Goal: Task Accomplishment & Management: Use online tool/utility

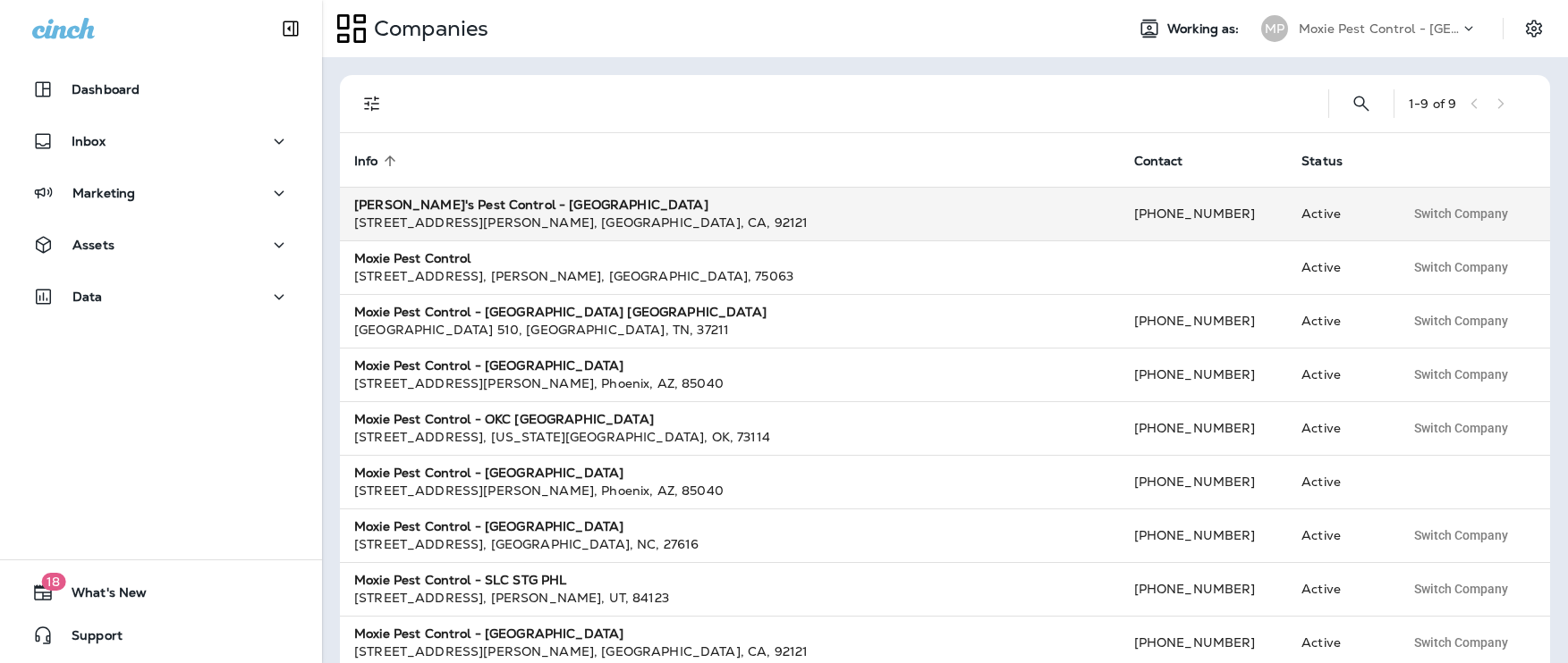
click at [480, 212] on strong "[PERSON_NAME]'s Pest Control - [GEOGRAPHIC_DATA]" at bounding box center [531, 204] width 354 height 16
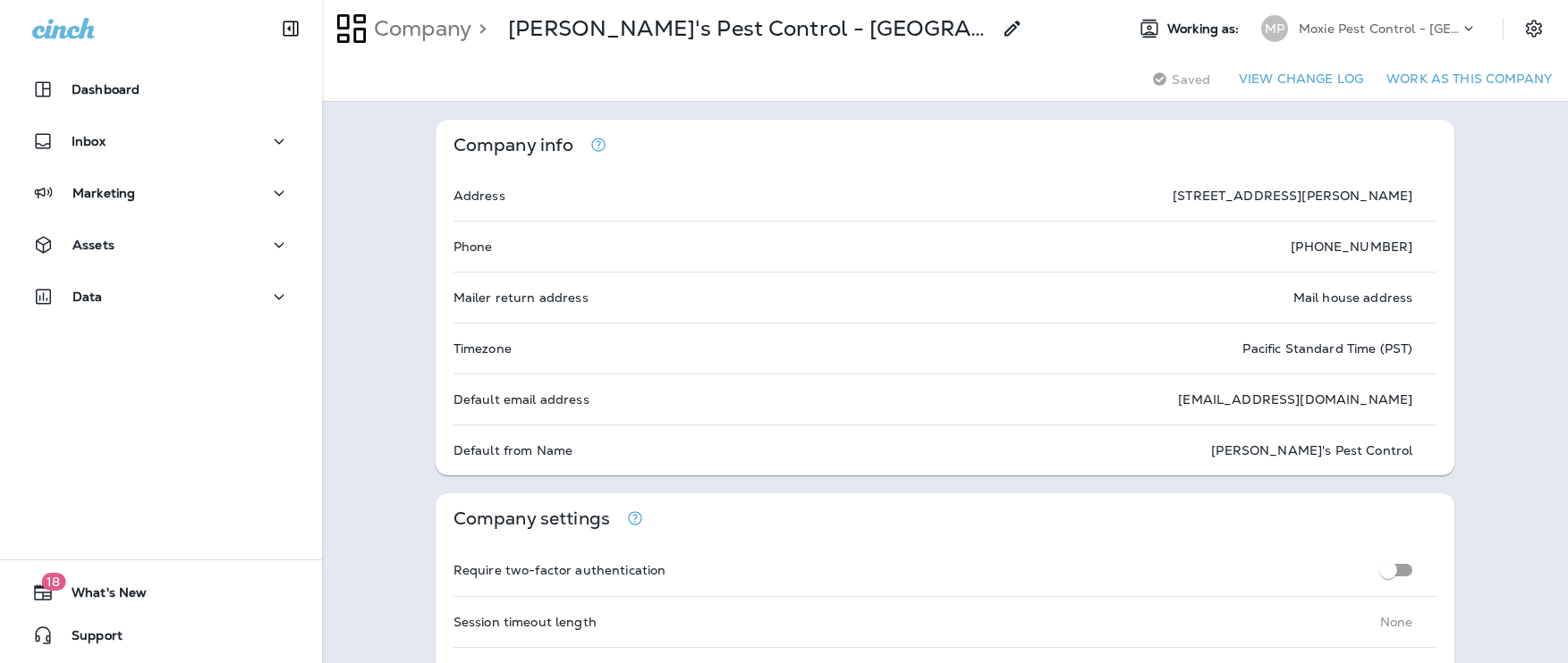
click at [1344, 29] on p "Moxie Pest Control - [GEOGRAPHIC_DATA]" at bounding box center [1379, 28] width 161 height 15
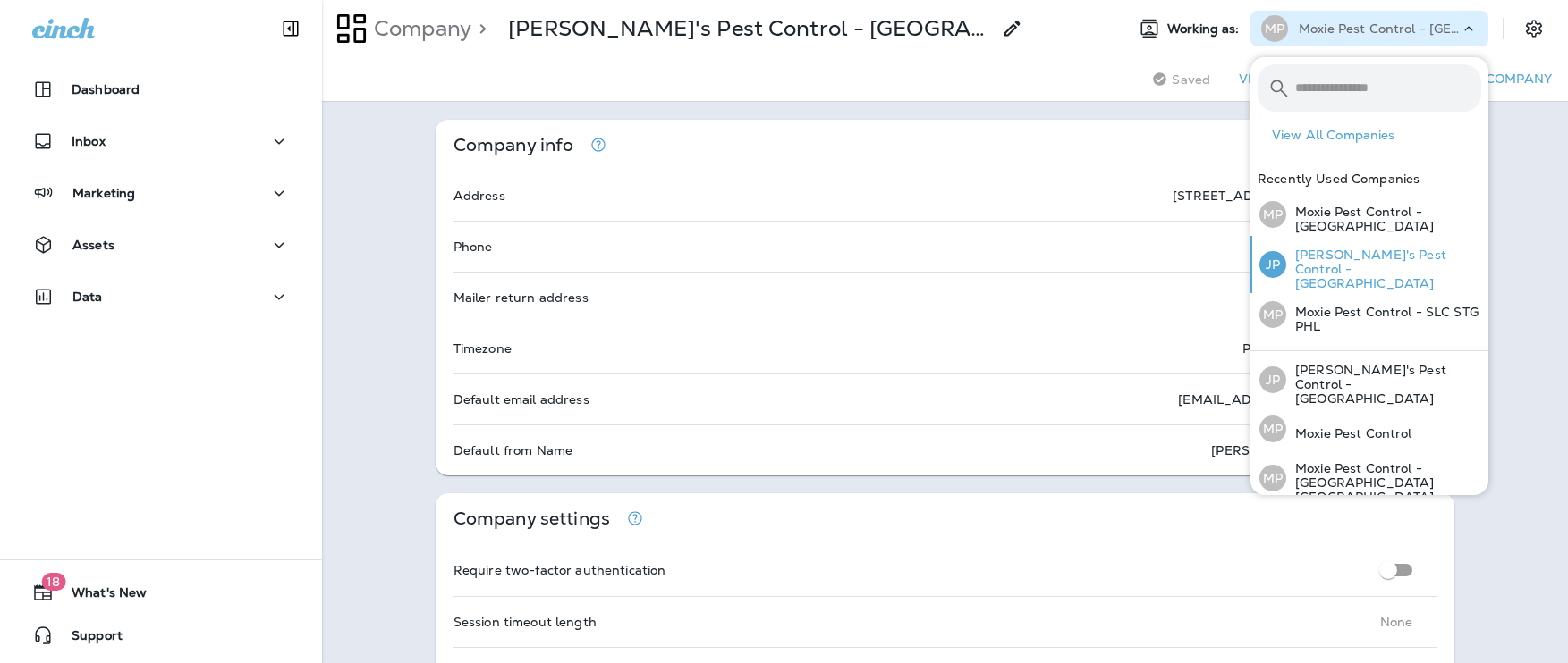
click at [1318, 248] on p "[PERSON_NAME]'s Pest Control - [GEOGRAPHIC_DATA]" at bounding box center [1383, 269] width 195 height 43
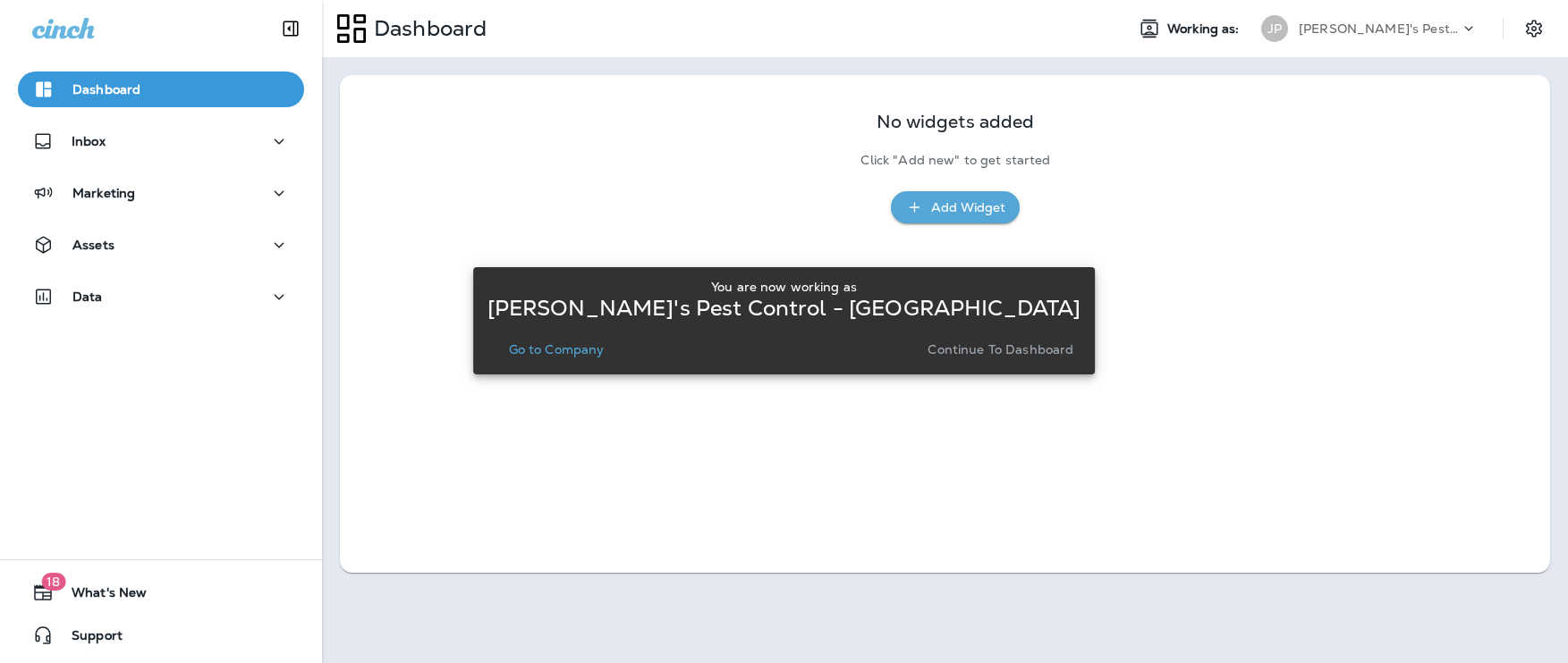
click at [927, 354] on p "Continue to Dashboard" at bounding box center [1000, 350] width 145 height 15
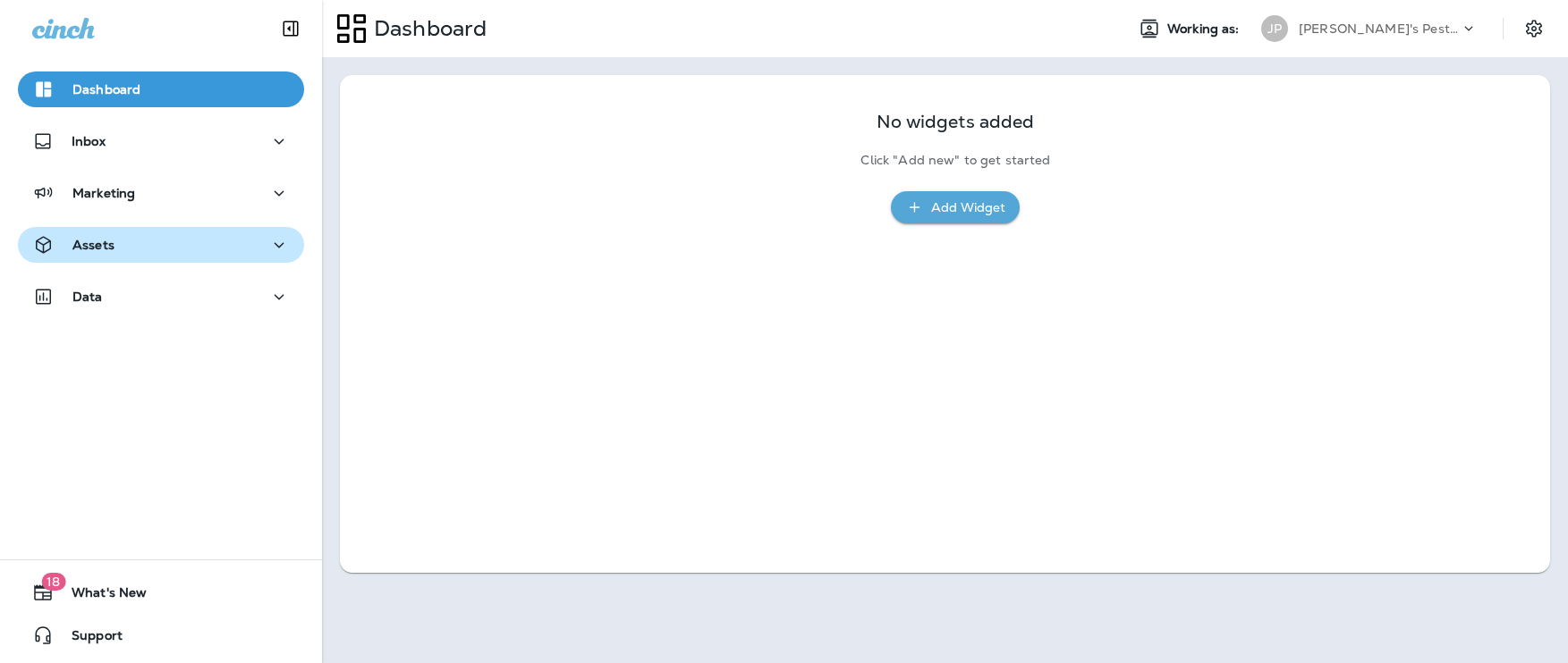
click at [94, 239] on p "Assets" at bounding box center [93, 245] width 42 height 15
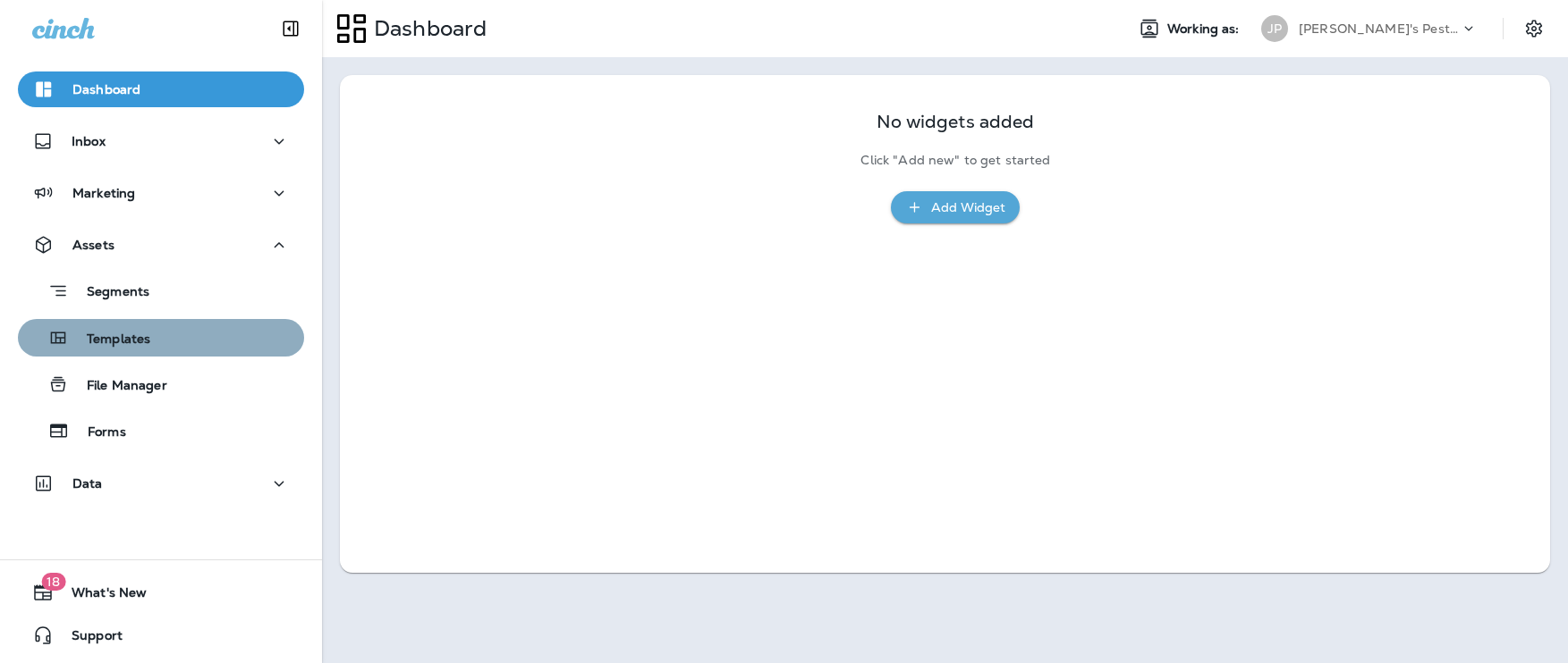
click at [107, 336] on p "Templates" at bounding box center [109, 340] width 82 height 17
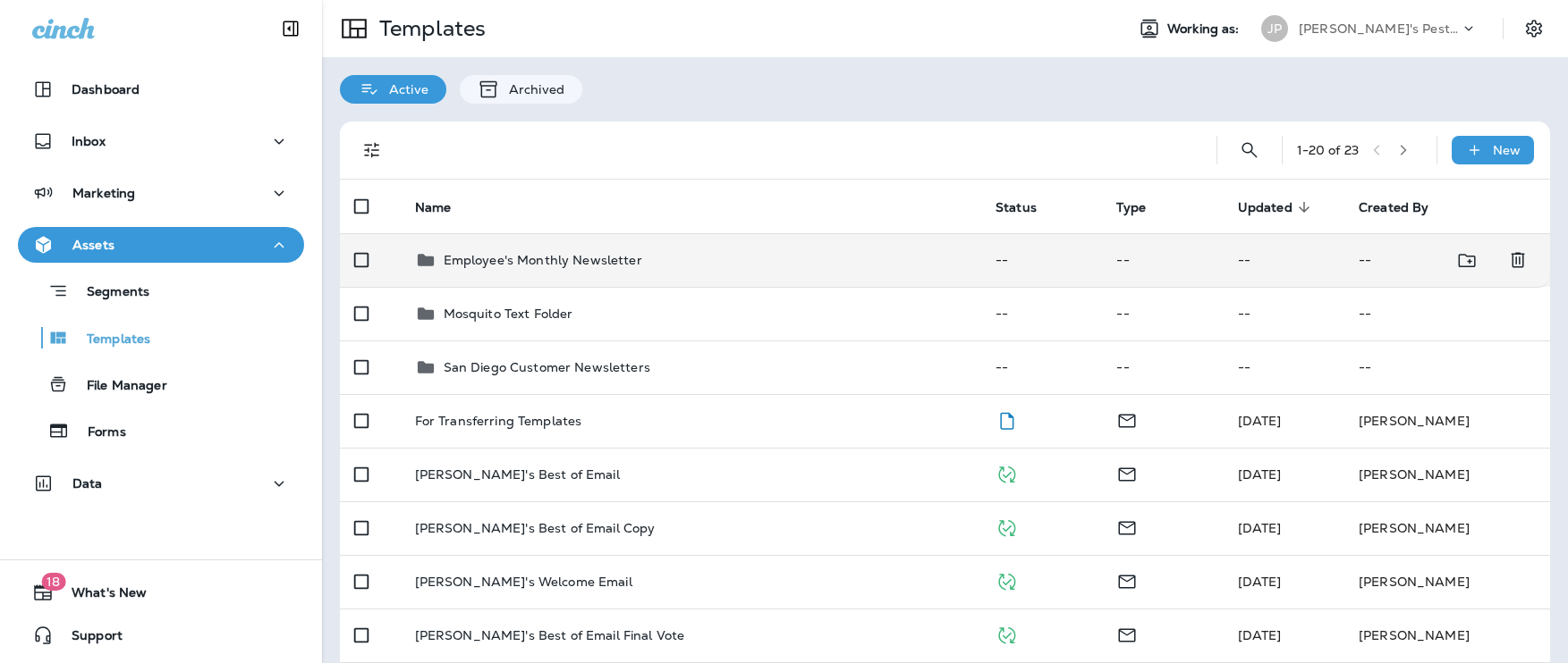
click at [555, 253] on p "Employee's Monthly Newsletter" at bounding box center [542, 260] width 198 height 15
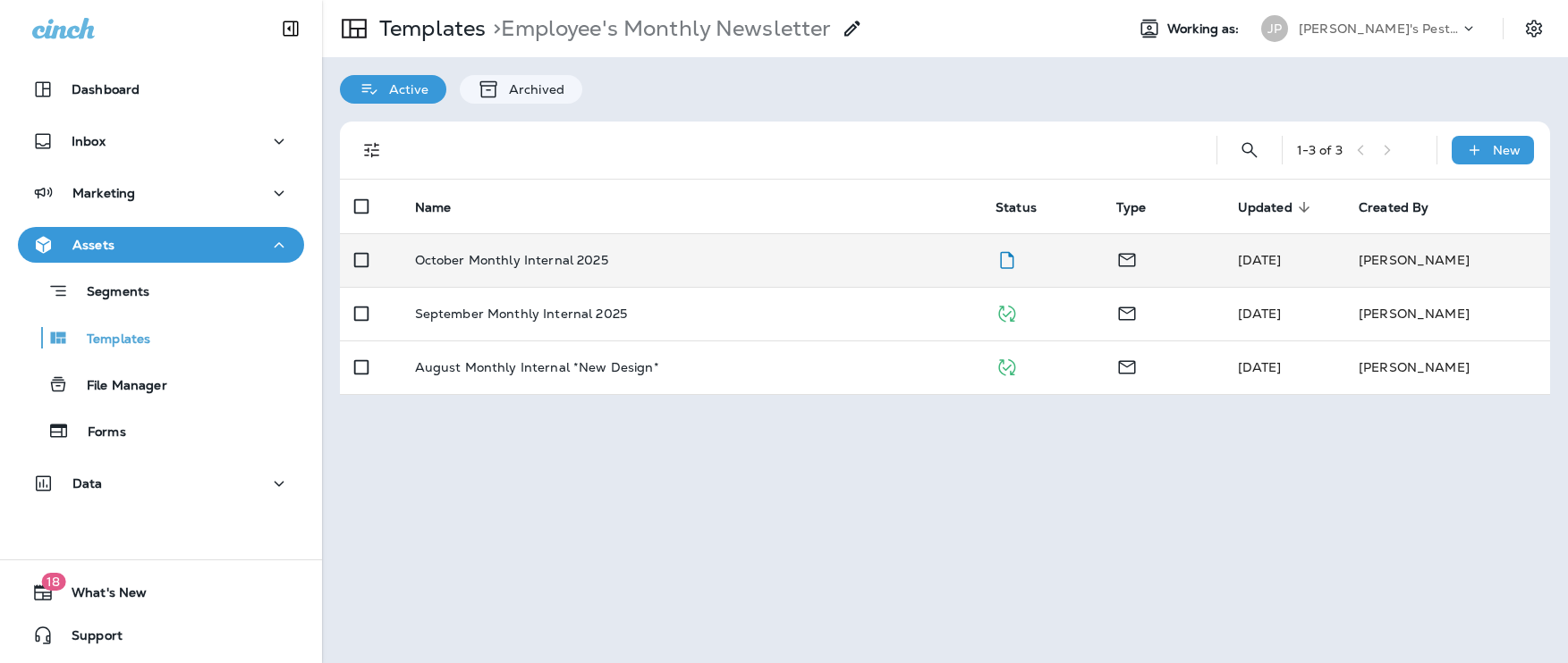
click at [545, 258] on p "October Monthly Internal 2025" at bounding box center [511, 260] width 194 height 15
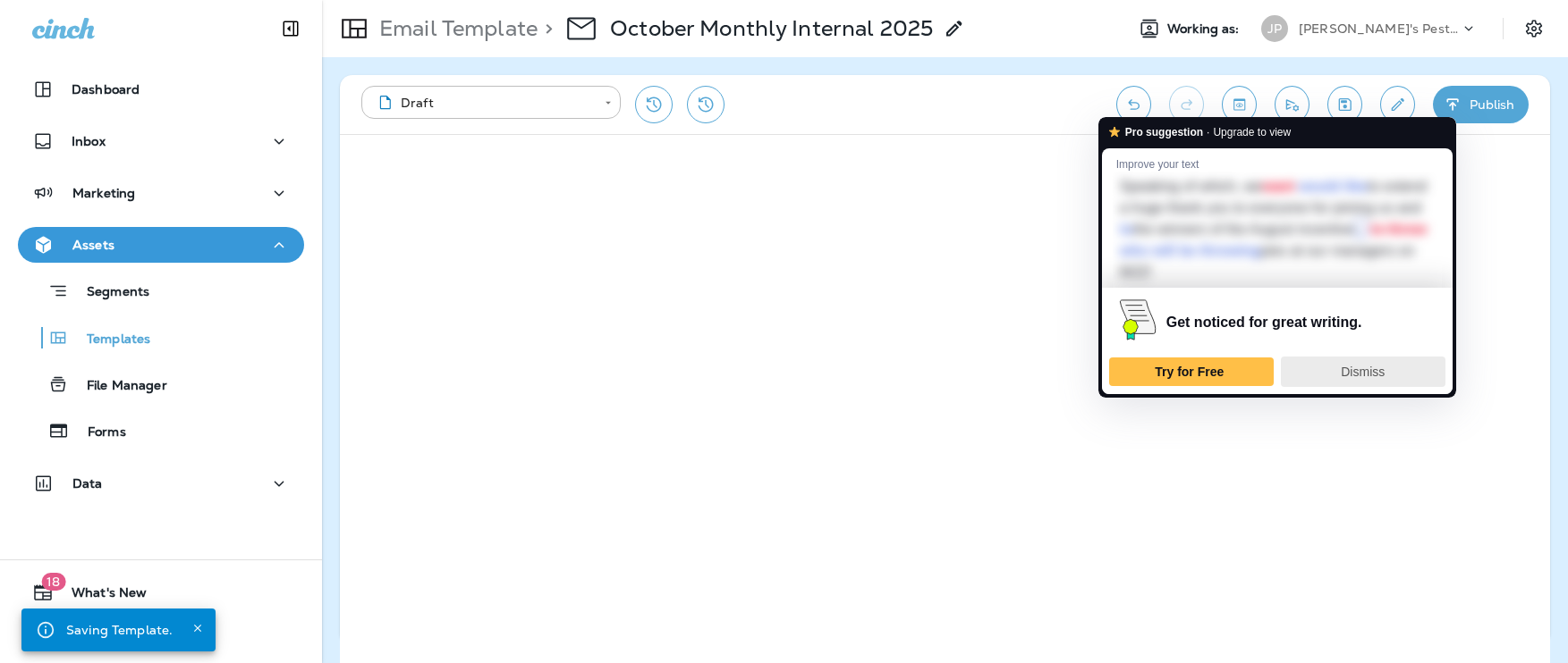
click at [1369, 369] on span "Dismiss" at bounding box center [1362, 371] width 44 height 15
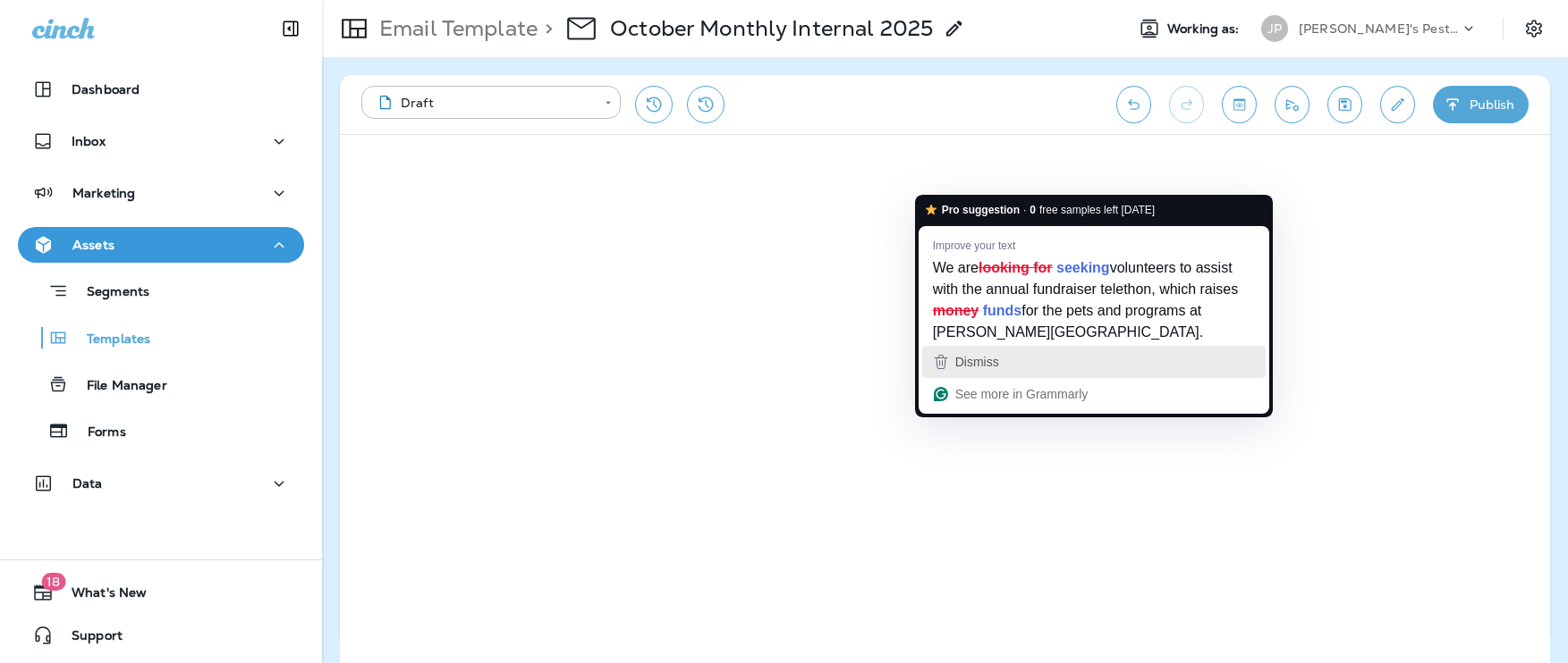
click at [980, 363] on span "Dismiss" at bounding box center [977, 361] width 44 height 15
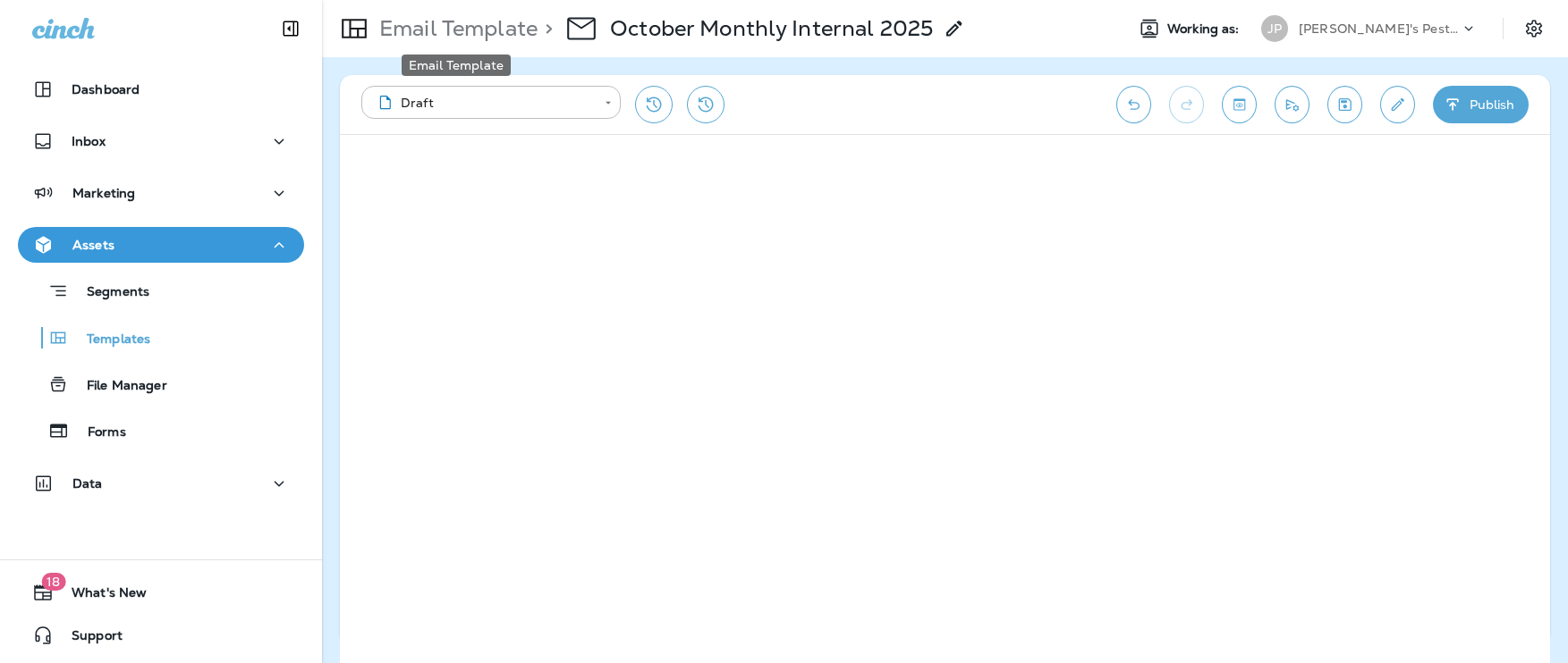
click at [448, 37] on p "Email Template" at bounding box center [455, 28] width 165 height 27
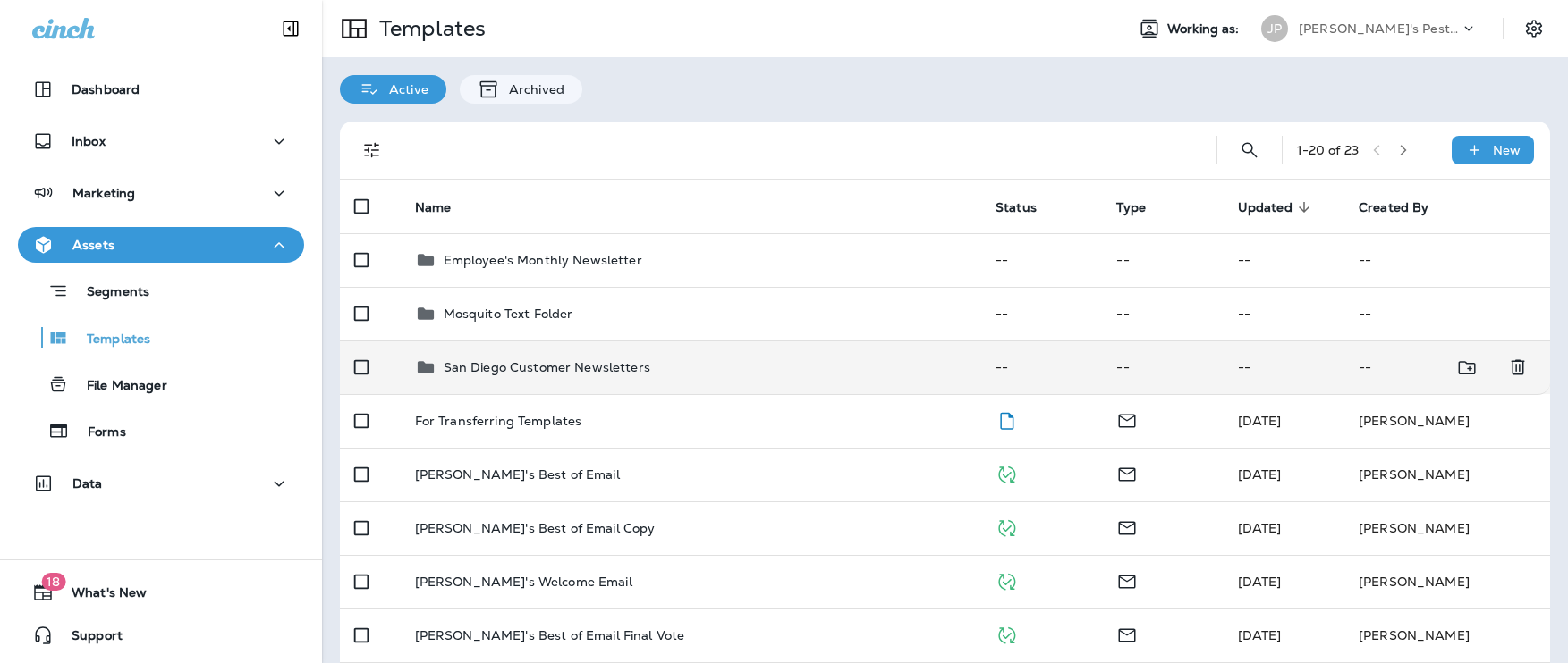
click at [482, 362] on p "San Diego Customer Newsletters" at bounding box center [546, 367] width 206 height 15
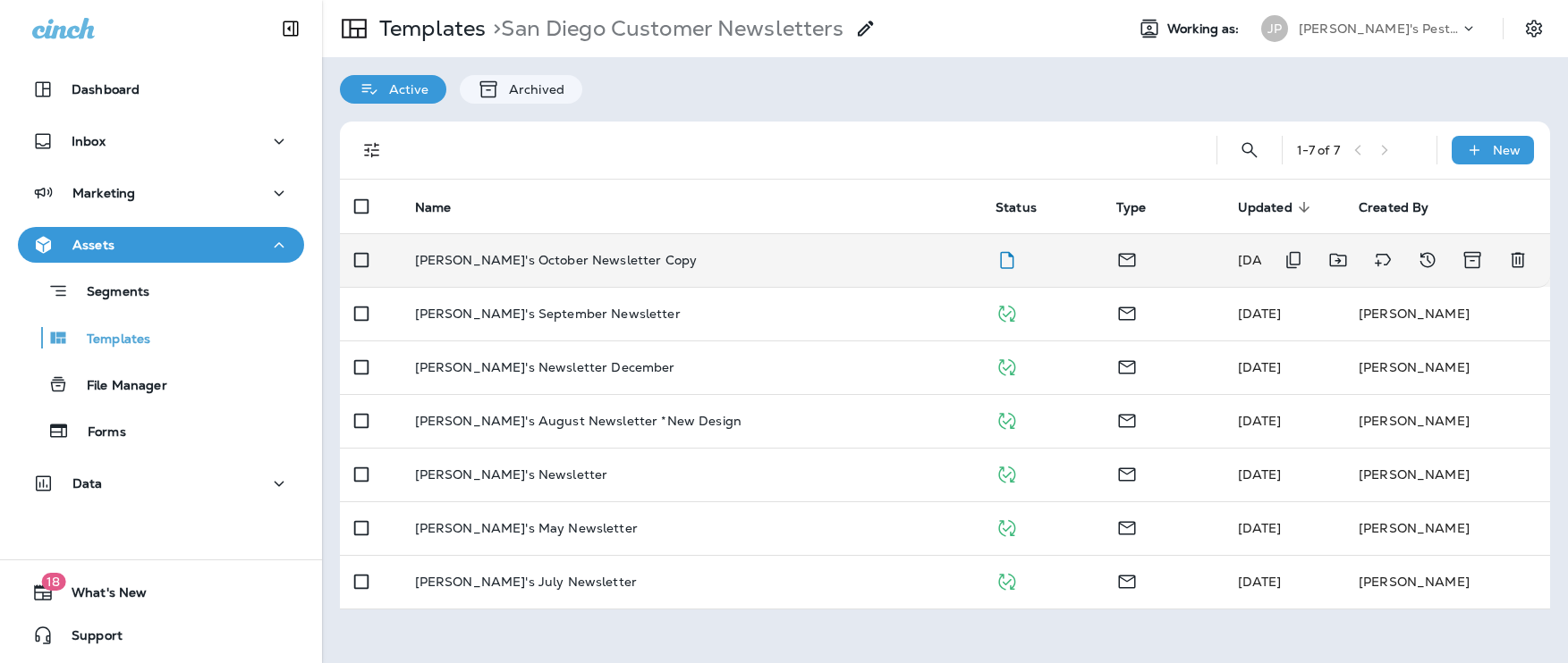
click at [514, 254] on p "[PERSON_NAME]'s October Newsletter Copy" at bounding box center [555, 260] width 282 height 15
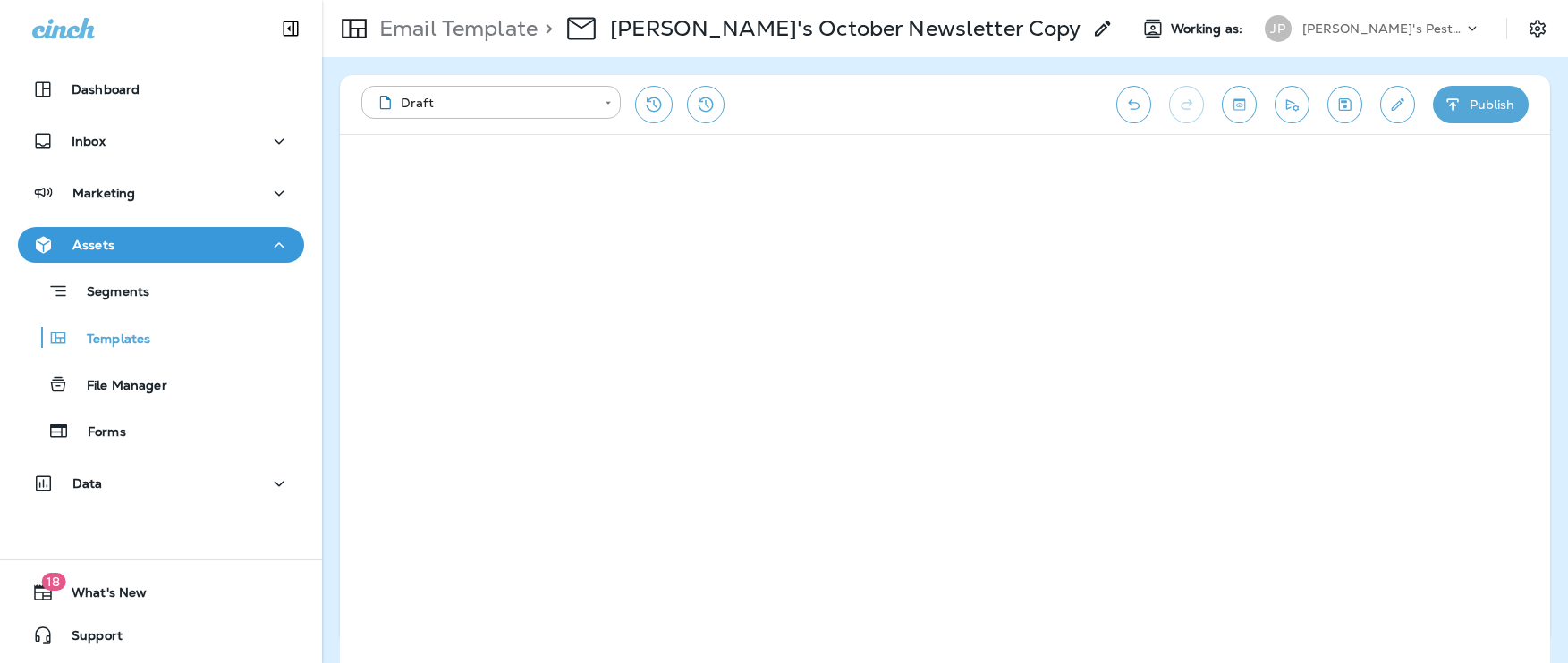
click at [1092, 29] on icon at bounding box center [1102, 28] width 22 height 22
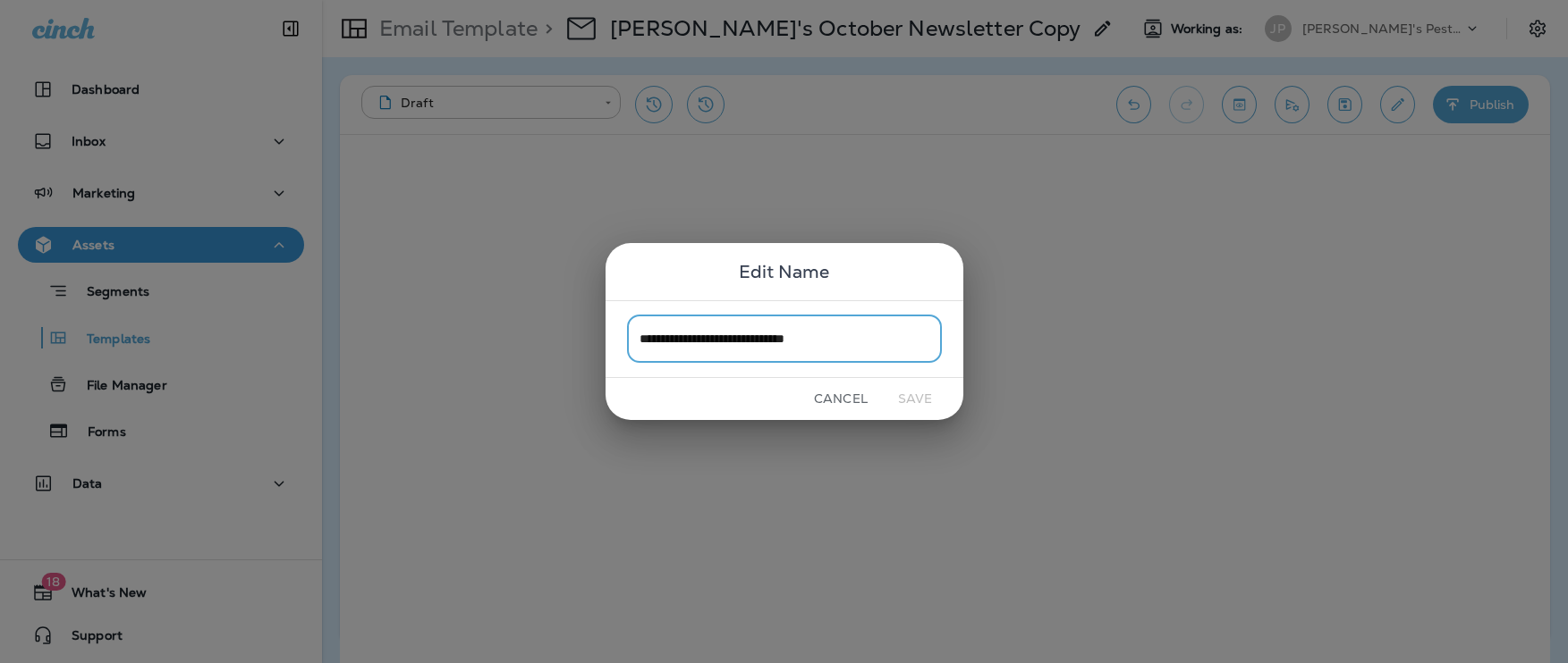
click at [870, 340] on input "**********" at bounding box center [784, 339] width 314 height 47
drag, startPoint x: 860, startPoint y: 339, endPoint x: 812, endPoint y: 344, distance: 48.3
click at [812, 344] on input "**********" at bounding box center [784, 339] width 314 height 47
type input "**********"
click at [844, 394] on button "Cancel" at bounding box center [841, 399] width 67 height 28
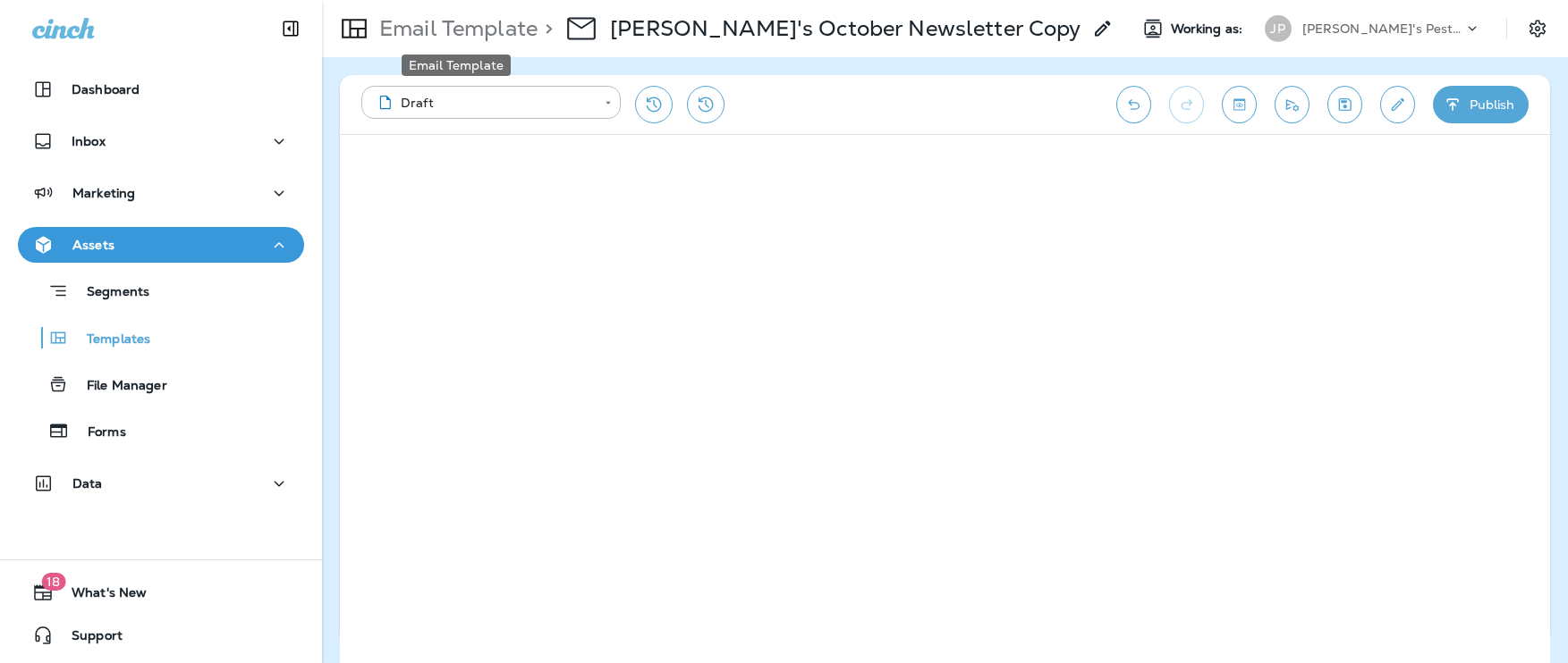
click at [408, 25] on p "Email Template" at bounding box center [455, 28] width 165 height 27
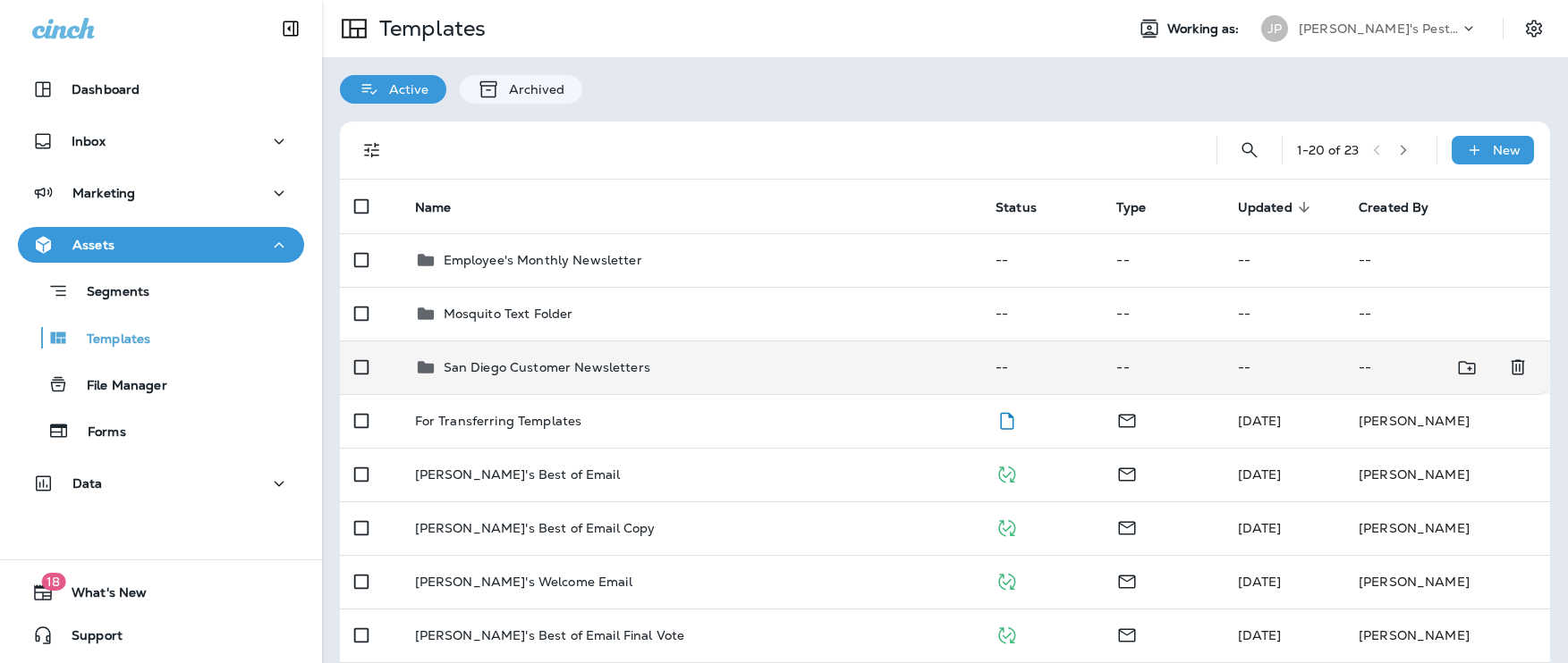
click at [534, 363] on p "San Diego Customer Newsletters" at bounding box center [546, 367] width 206 height 15
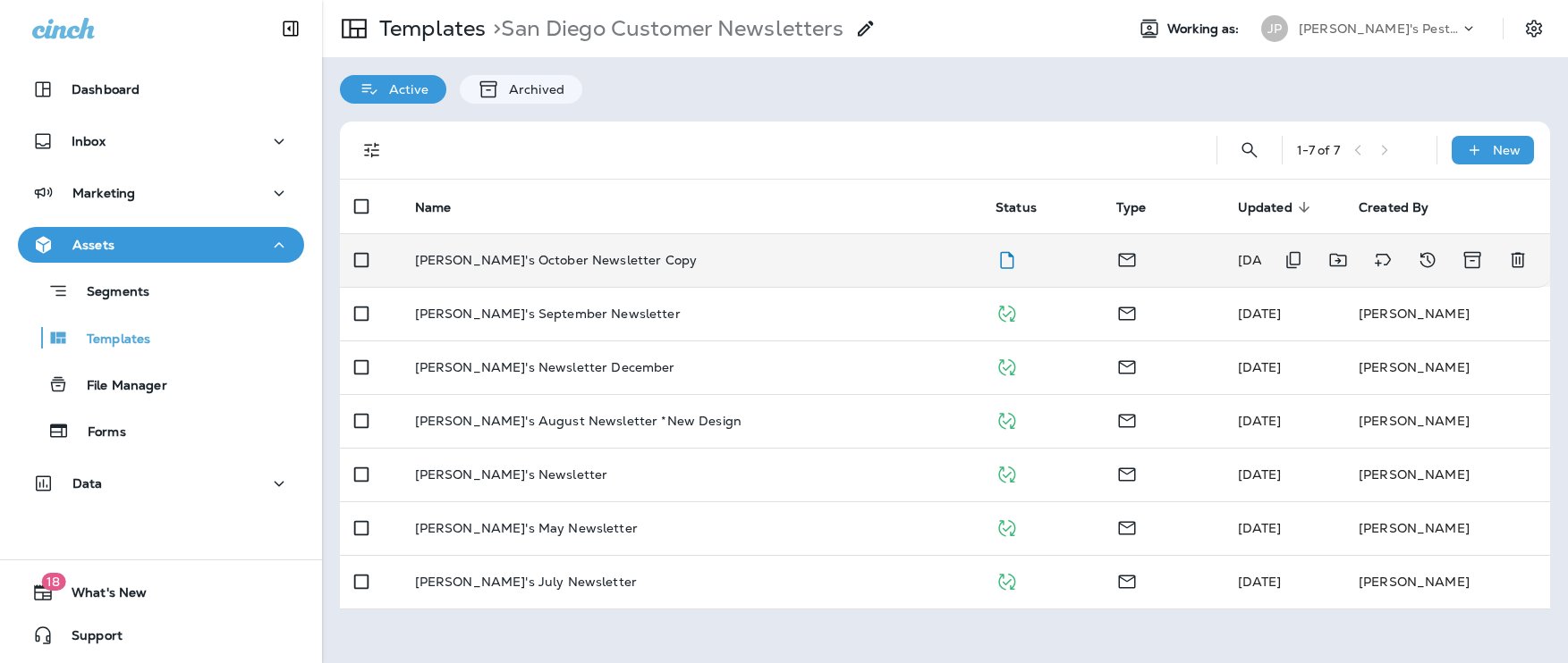
click at [619, 258] on p "[PERSON_NAME]'s October Newsletter Copy" at bounding box center [555, 260] width 282 height 15
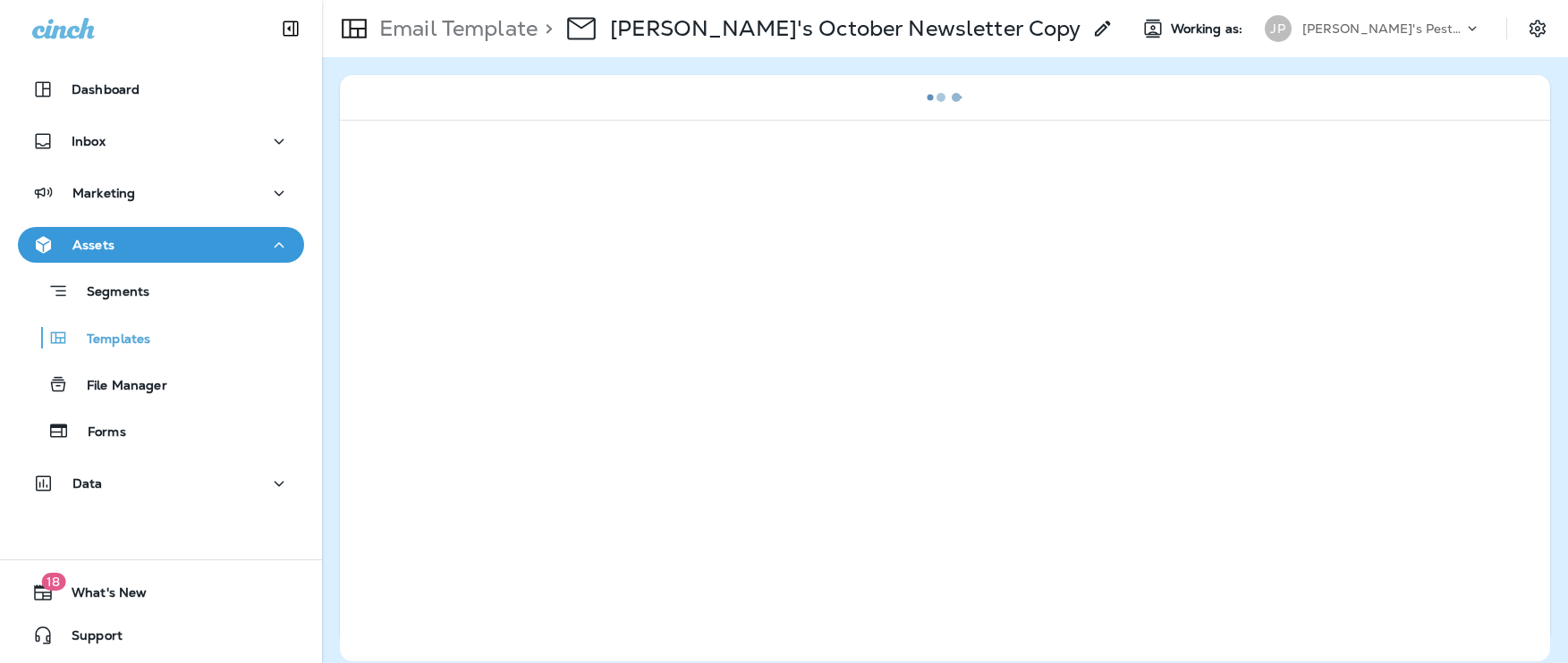
click at [1094, 28] on use at bounding box center [1101, 28] width 15 height 15
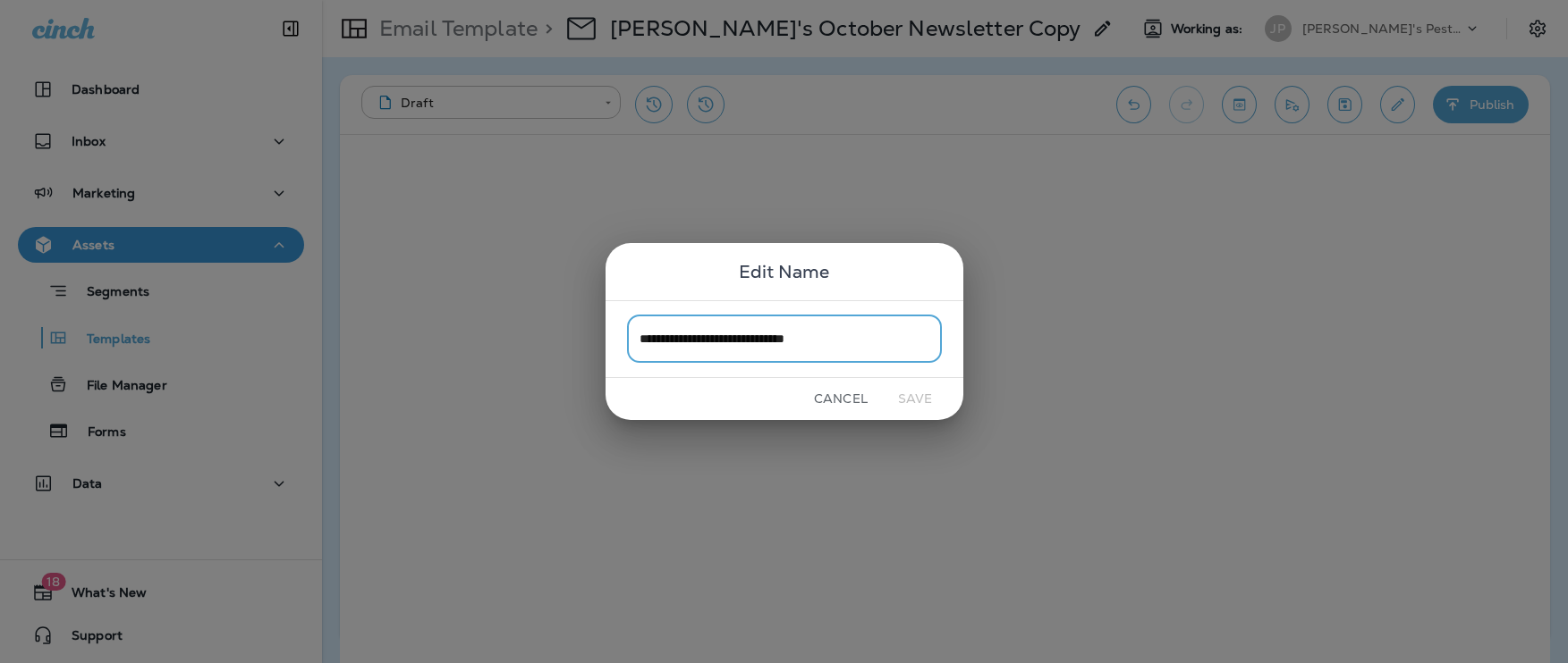
click at [856, 341] on input "**********" at bounding box center [784, 339] width 314 height 47
type input "**********"
click at [919, 400] on button "Save" at bounding box center [915, 399] width 67 height 28
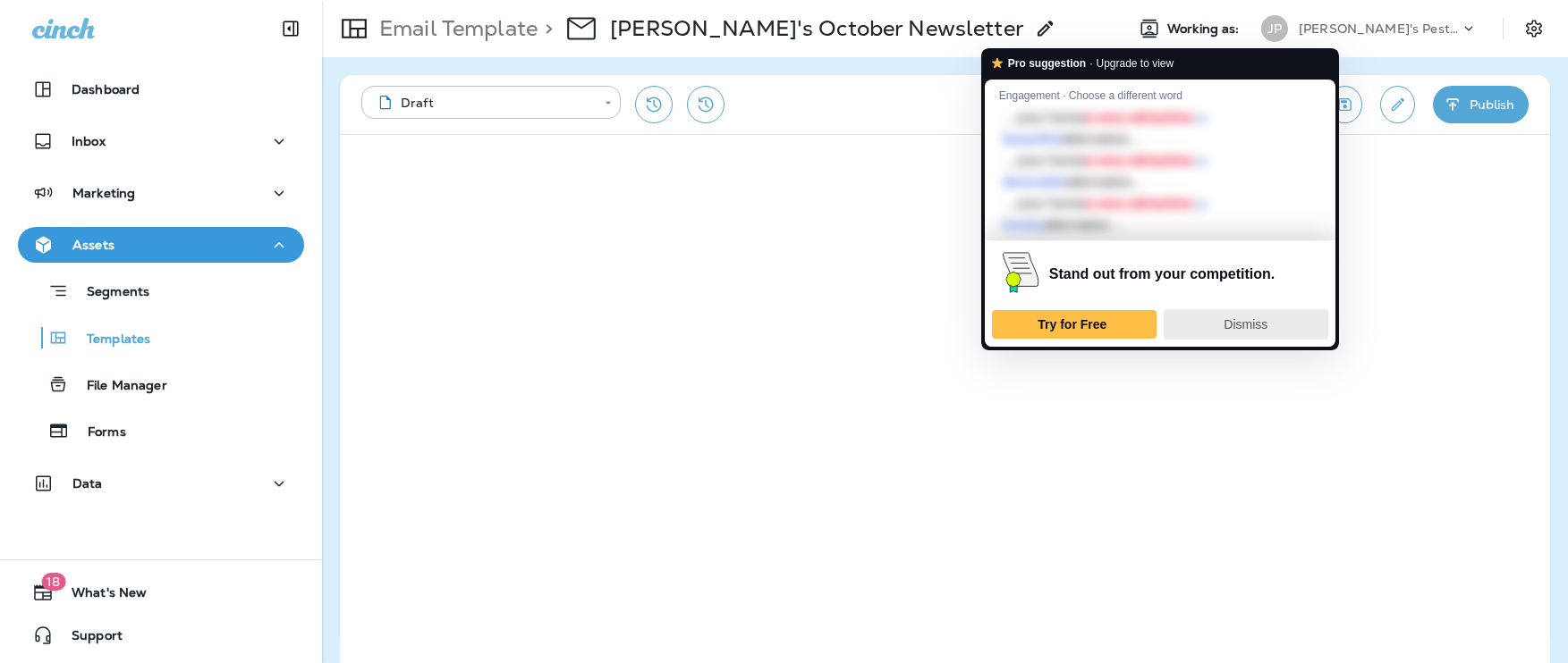
click at [1245, 321] on span "Dismiss" at bounding box center [1245, 324] width 44 height 15
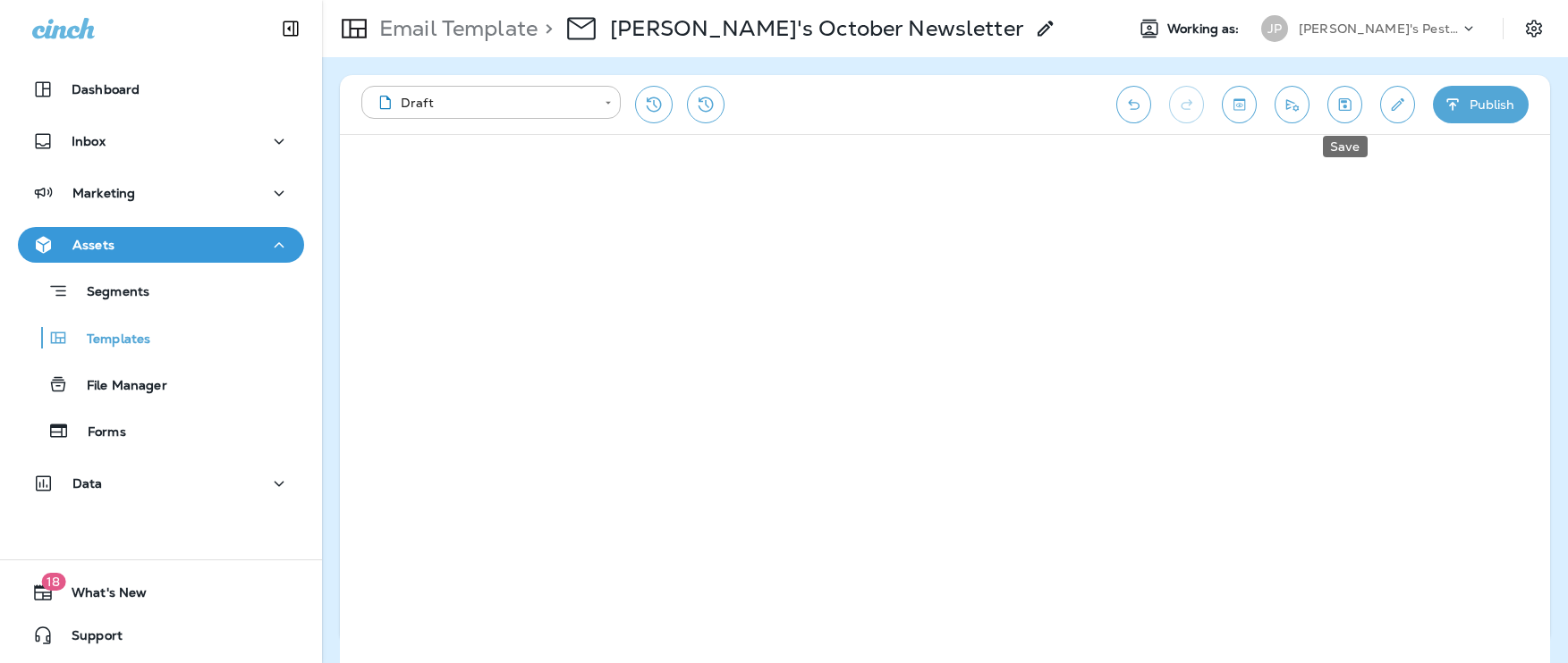
click at [1355, 107] on button "Save" at bounding box center [1344, 104] width 34 height 37
